Goal: Communication & Community: Answer question/provide support

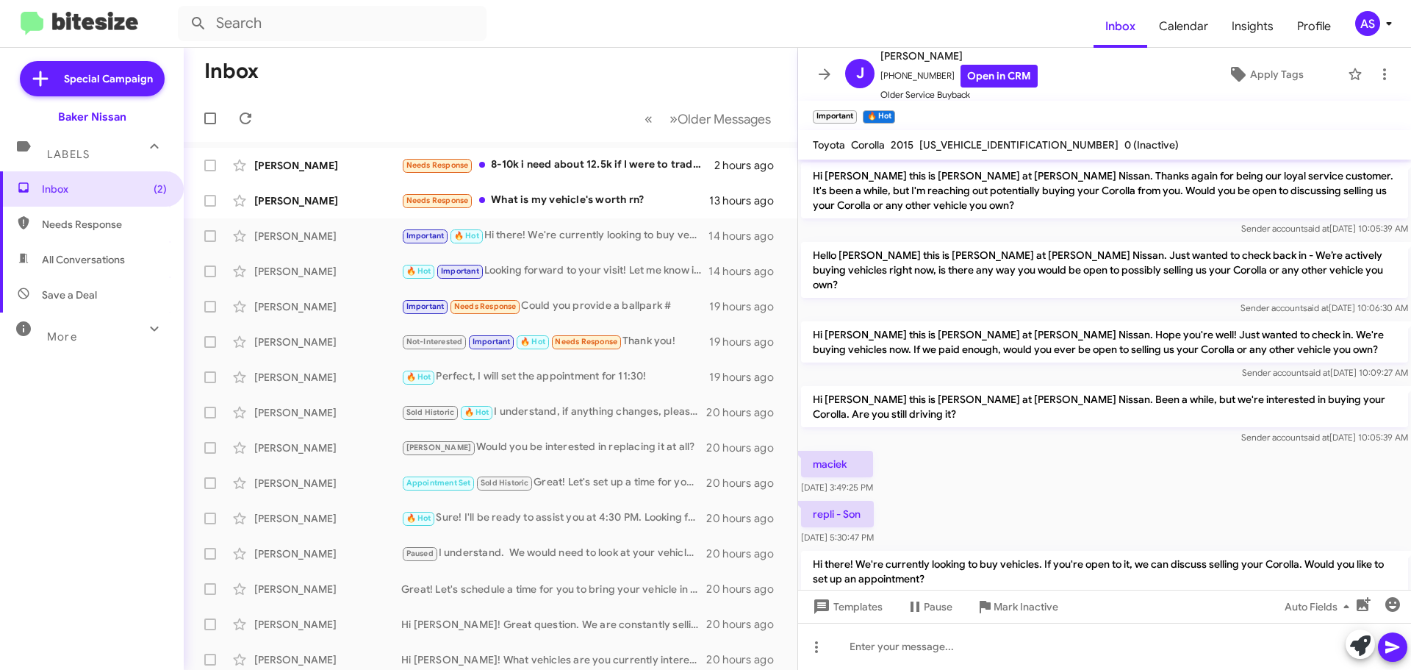
scroll to position [376, 0]
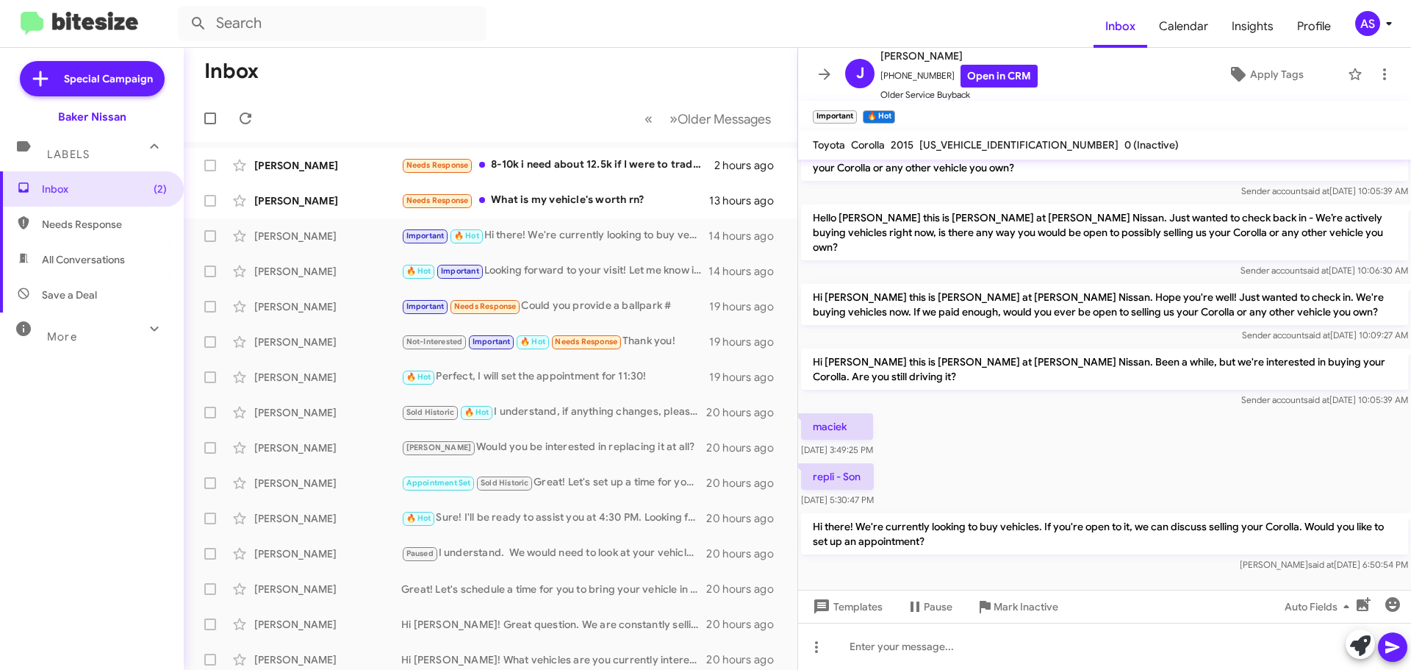
click at [966, 460] on div "repli - Son Oct 8, 2025, 5:30:47 PM" at bounding box center [1104, 485] width 613 height 50
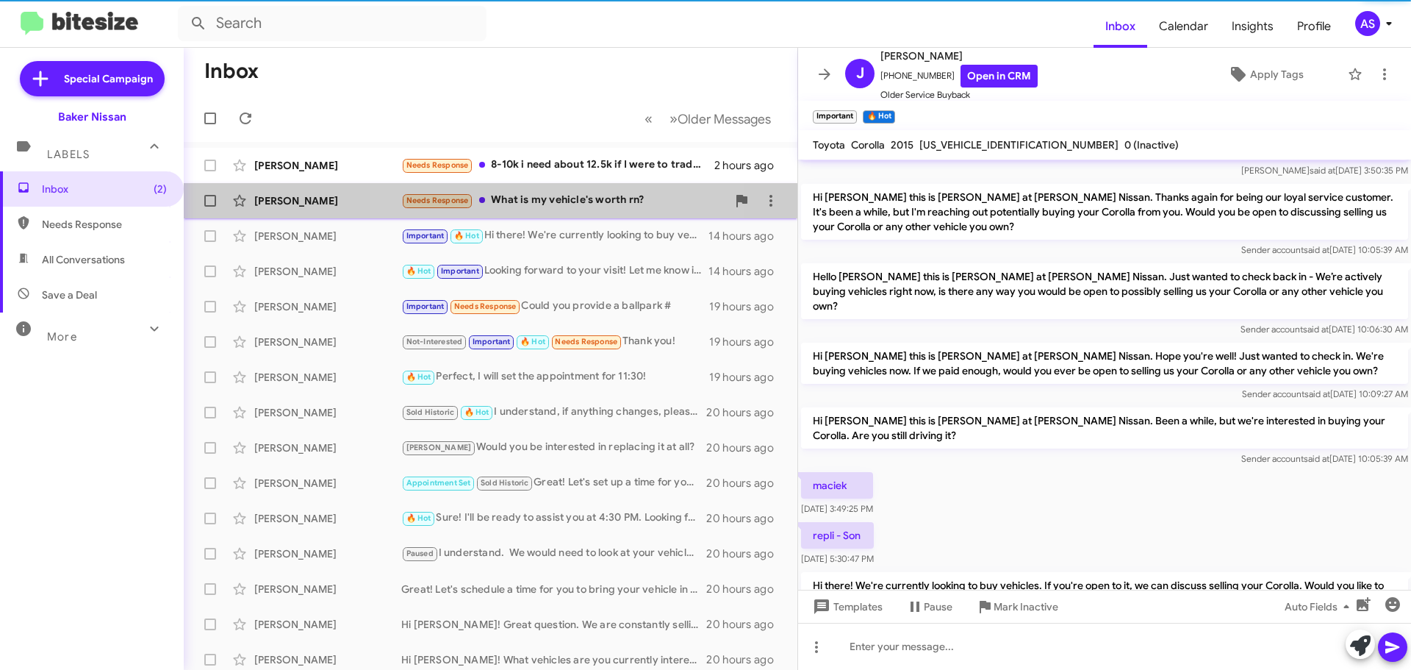
click at [555, 204] on div "Needs Response What is my vehicle's worth rn?" at bounding box center [564, 200] width 326 height 17
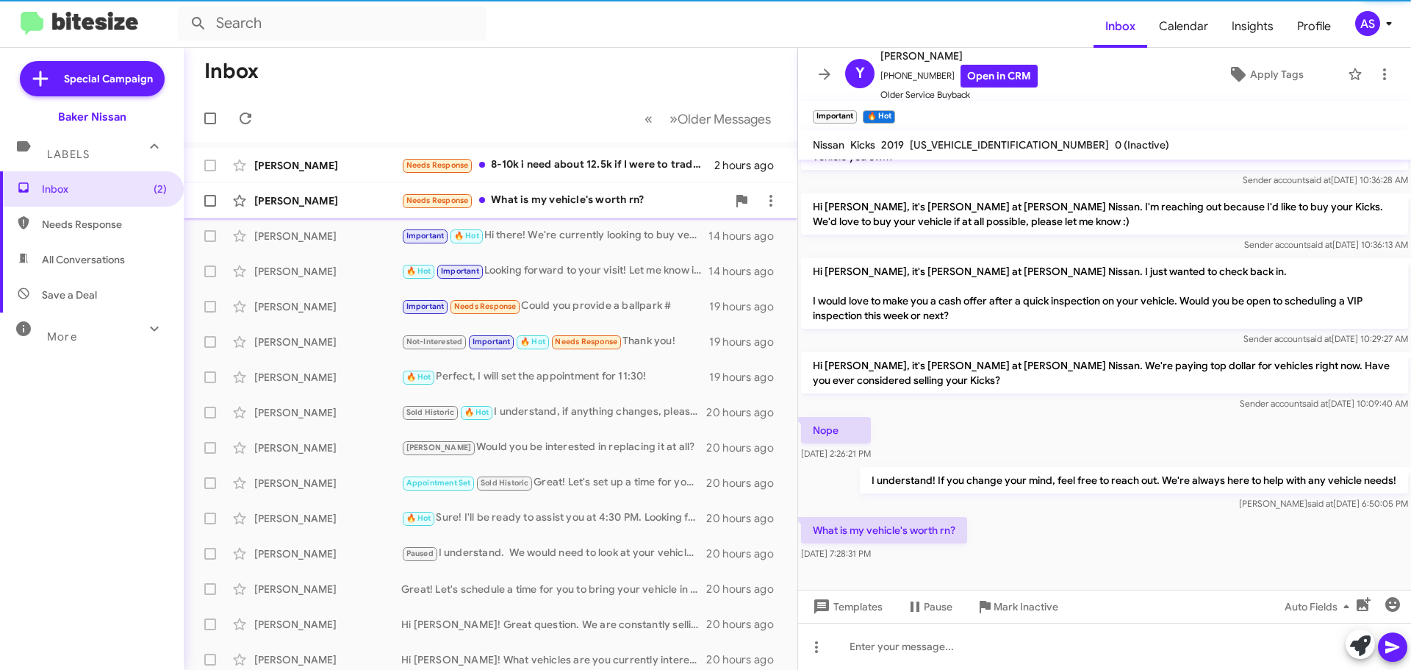
scroll to position [63, 0]
